Goal: Information Seeking & Learning: Understand process/instructions

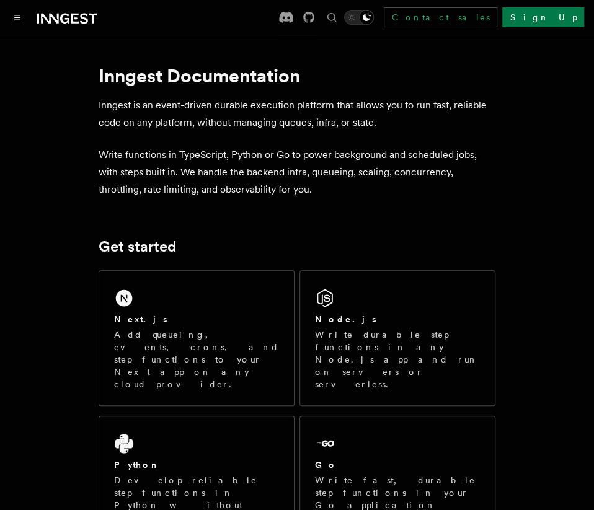
click at [280, 170] on p "Write functions in TypeScript, Python or Go to power background and scheduled j…" at bounding box center [297, 172] width 397 height 52
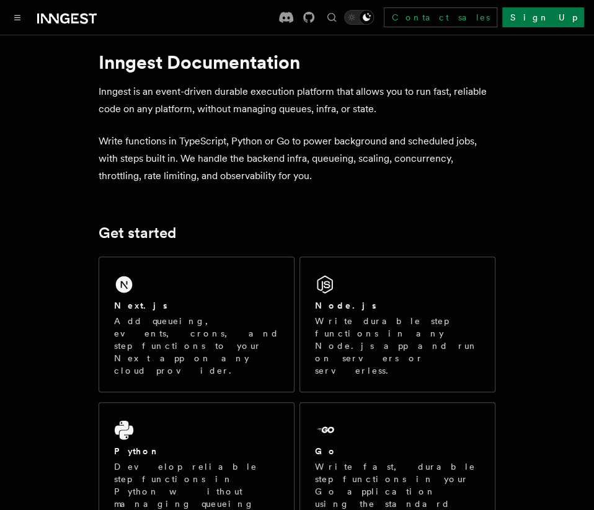
click at [280, 170] on p "Write functions in TypeScript, Python or Go to power background and scheduled j…" at bounding box center [297, 159] width 397 height 52
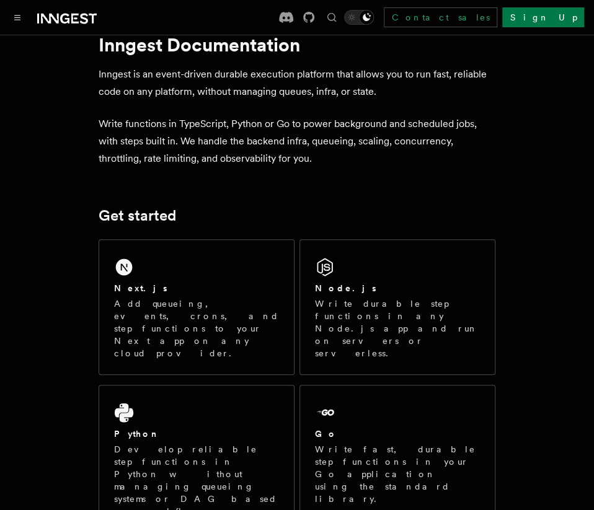
scroll to position [40, 0]
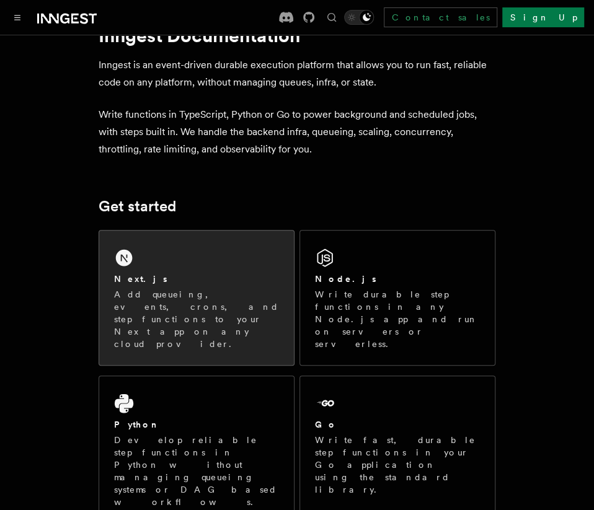
click at [125, 282] on h2 "Next.js" at bounding box center [140, 279] width 53 height 12
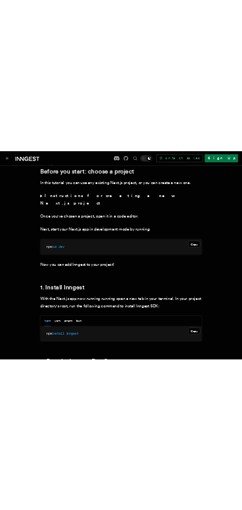
scroll to position [517, 0]
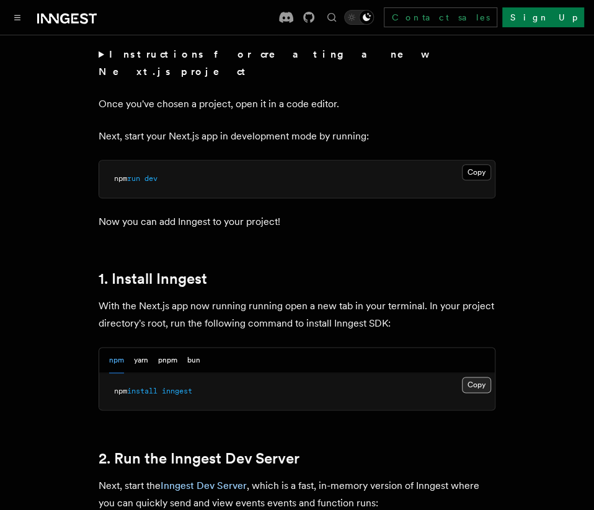
click at [472, 377] on button "Copy Copied" at bounding box center [476, 385] width 29 height 16
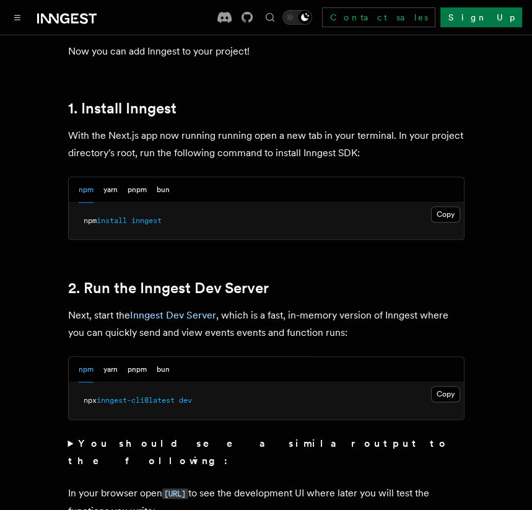
scroll to position [697, 0]
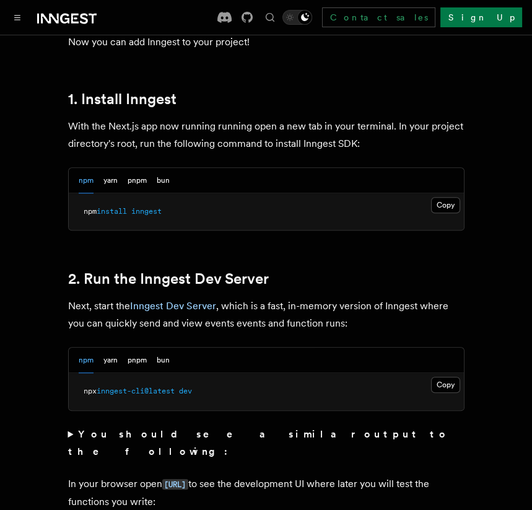
click at [122, 387] on span "inngest-cli@latest" at bounding box center [136, 391] width 78 height 9
drag, startPoint x: 81, startPoint y: 372, endPoint x: 182, endPoint y: 370, distance: 101.0
click at [182, 373] on pre "npx inngest-cli@latest dev" at bounding box center [266, 391] width 395 height 37
copy span "npx inngest-cli@latest"
click at [226, 373] on pre "npx inngest-cli@latest dev" at bounding box center [266, 391] width 395 height 37
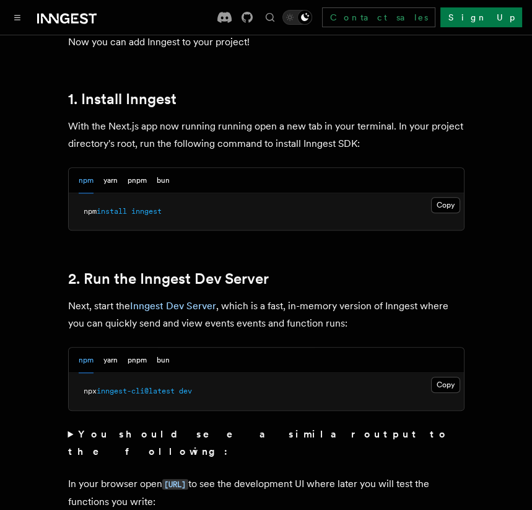
drag, startPoint x: 83, startPoint y: 365, endPoint x: 181, endPoint y: 366, distance: 97.9
click at [180, 373] on pre "npx inngest-cli@latest dev" at bounding box center [266, 391] width 395 height 37
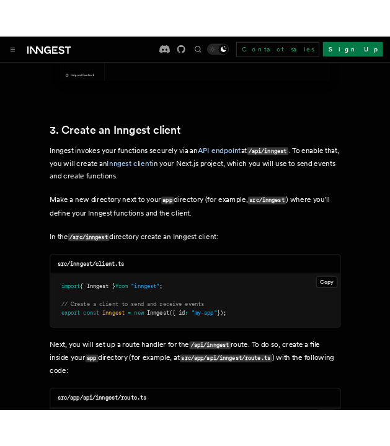
scroll to position [1406, 0]
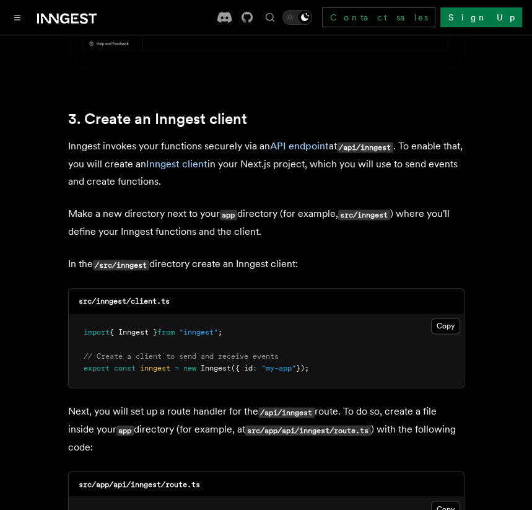
click at [327, 315] on pre "import { Inngest } from "inngest" ; // Create a client to send and receive even…" at bounding box center [266, 350] width 395 height 73
click at [452, 318] on button "Copy Copied" at bounding box center [445, 326] width 29 height 16
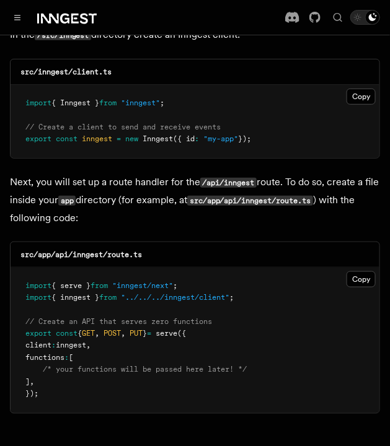
scroll to position [1647, 0]
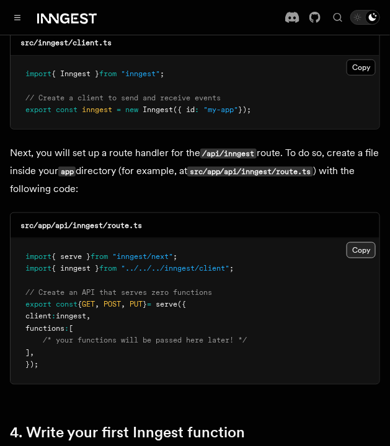
click at [353, 242] on button "Copy Copied" at bounding box center [360, 250] width 29 height 16
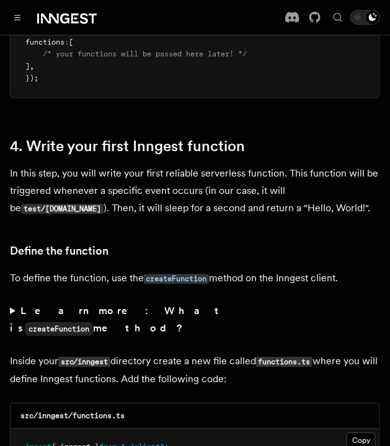
scroll to position [2040, 0]
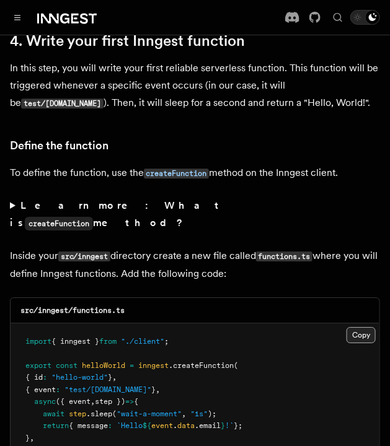
click at [357, 327] on button "Copy Copied" at bounding box center [360, 335] width 29 height 16
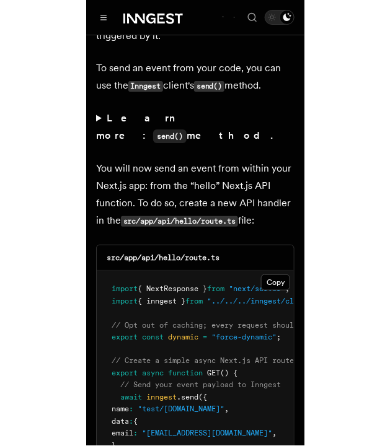
scroll to position [5984, 0]
